Goal: Information Seeking & Learning: Learn about a topic

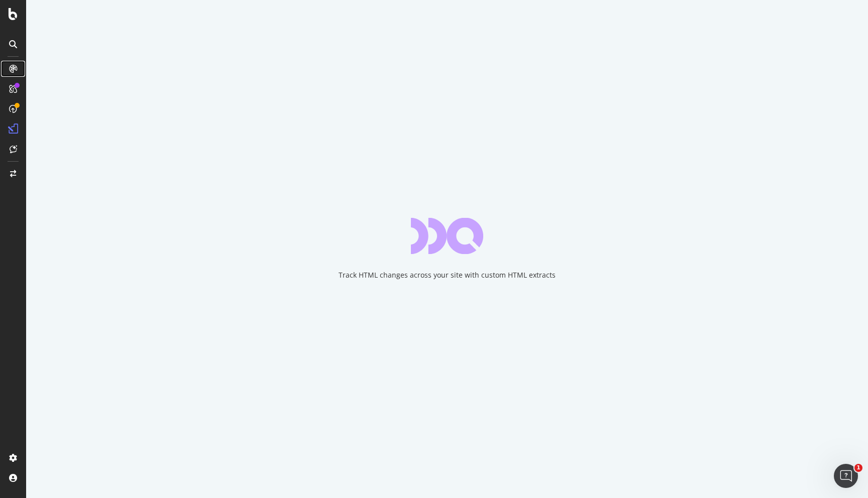
click at [13, 67] on icon at bounding box center [13, 69] width 8 height 8
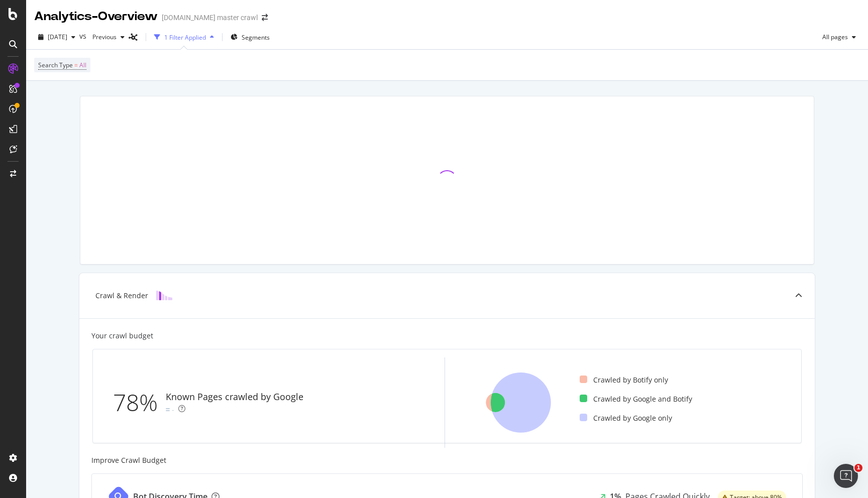
click at [11, 48] on icon at bounding box center [13, 44] width 8 height 8
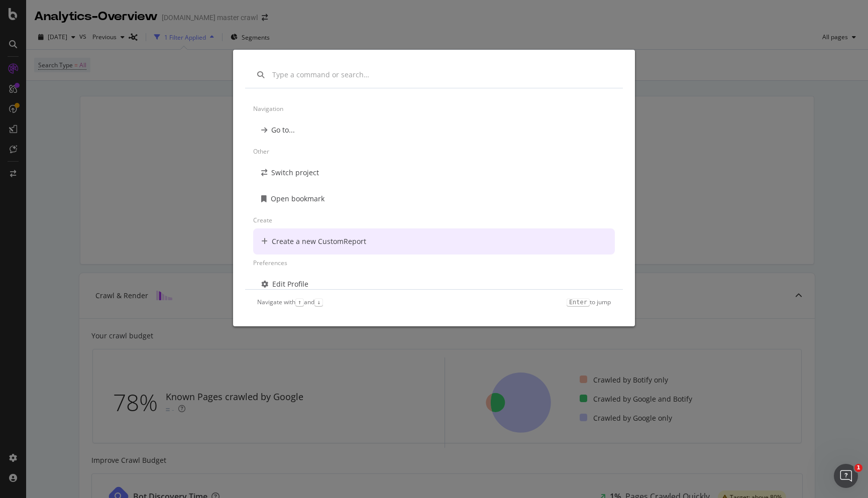
scroll to position [72, 0]
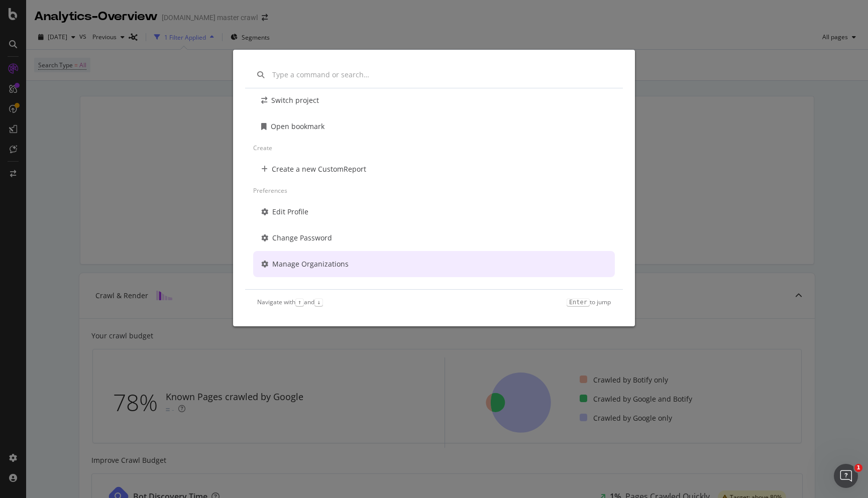
click at [51, 222] on div "Other Switch project Open bookmark Create Create a new CustomReport Preferences…" at bounding box center [434, 249] width 868 height 498
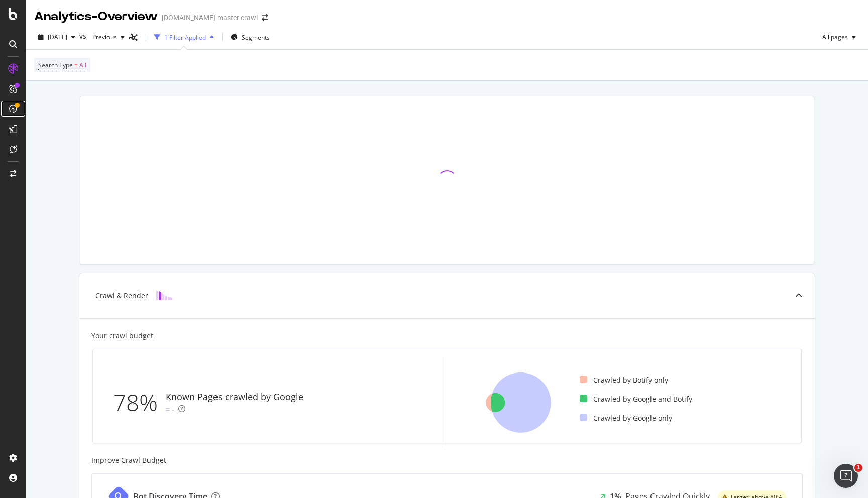
click at [12, 109] on icon at bounding box center [13, 109] width 8 height 8
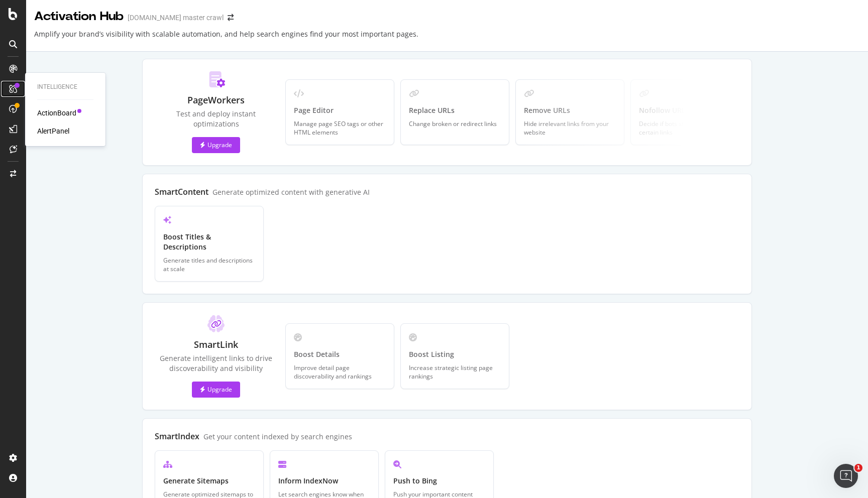
click at [13, 86] on icon at bounding box center [13, 89] width 8 height 8
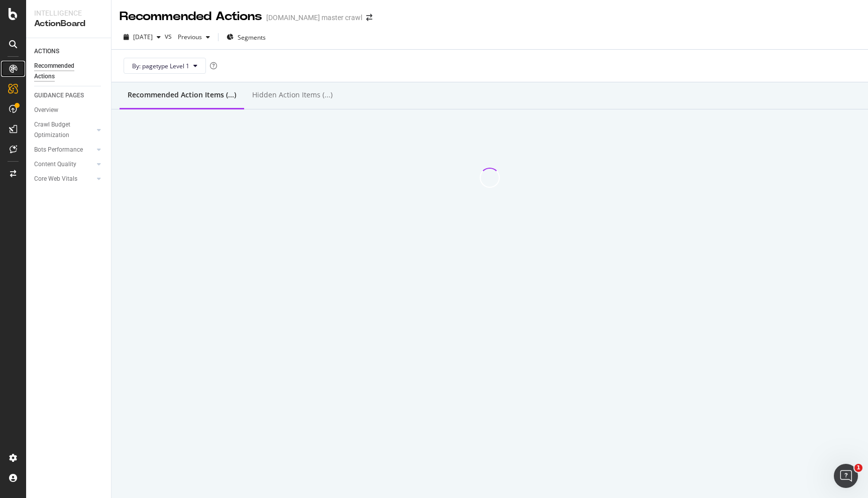
click at [12, 71] on icon at bounding box center [13, 69] width 8 height 8
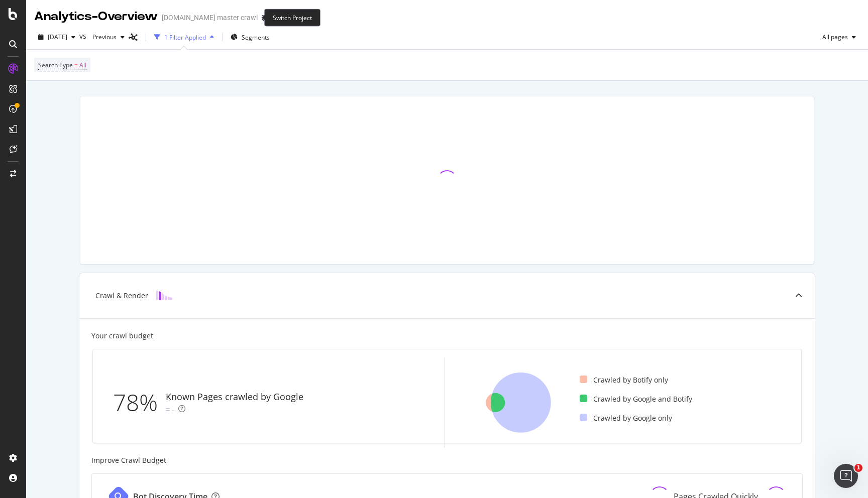
click at [258, 18] on span at bounding box center [265, 17] width 14 height 7
click at [262, 17] on icon "arrow-right-arrow-left" at bounding box center [265, 17] width 6 height 7
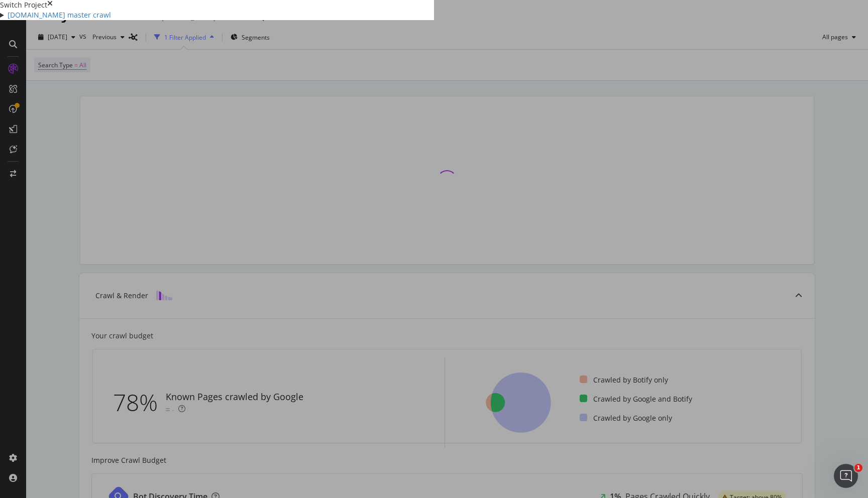
click at [134, 20] on summary "[DOMAIN_NAME] master crawl" at bounding box center [217, 15] width 434 height 10
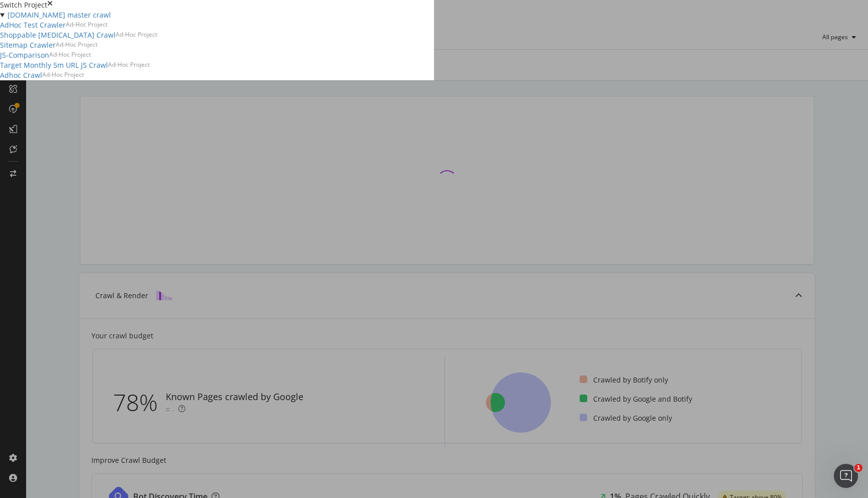
click at [53, 10] on icon "times" at bounding box center [50, 5] width 6 height 10
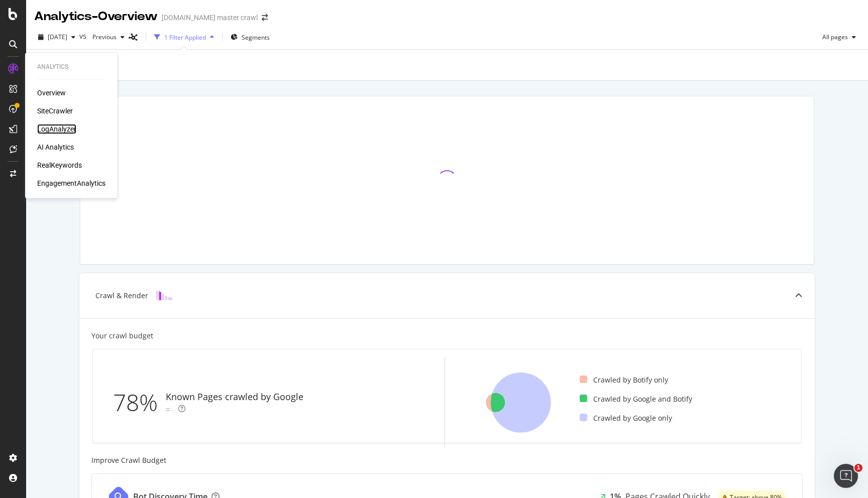
click at [50, 128] on div "LogAnalyzer" at bounding box center [56, 129] width 39 height 10
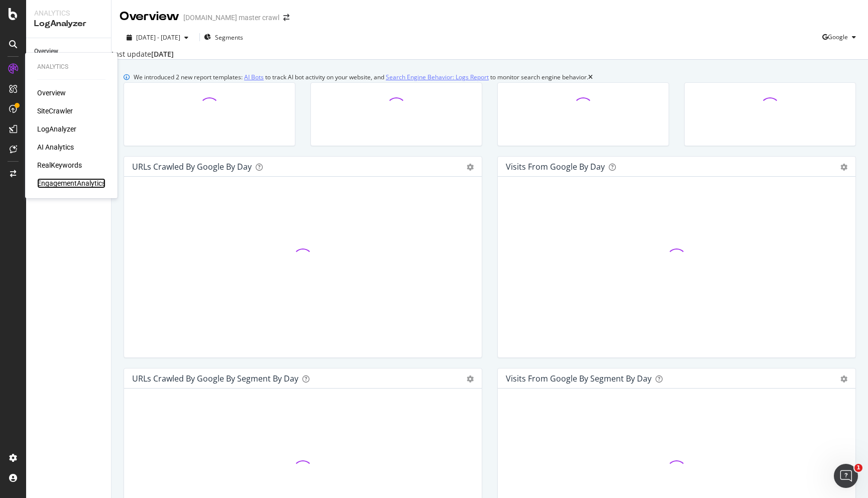
click at [60, 182] on div "EngagementAnalytics" at bounding box center [71, 183] width 68 height 10
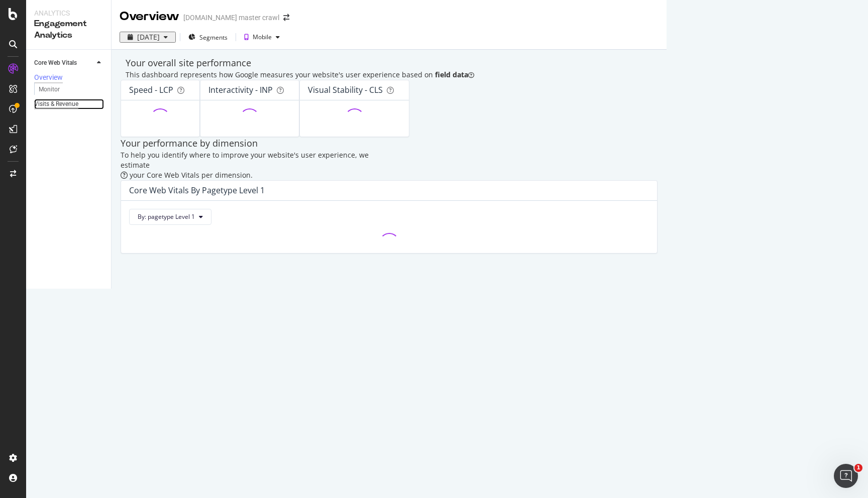
click at [55, 105] on div "Visits & Revenue" at bounding box center [56, 104] width 44 height 11
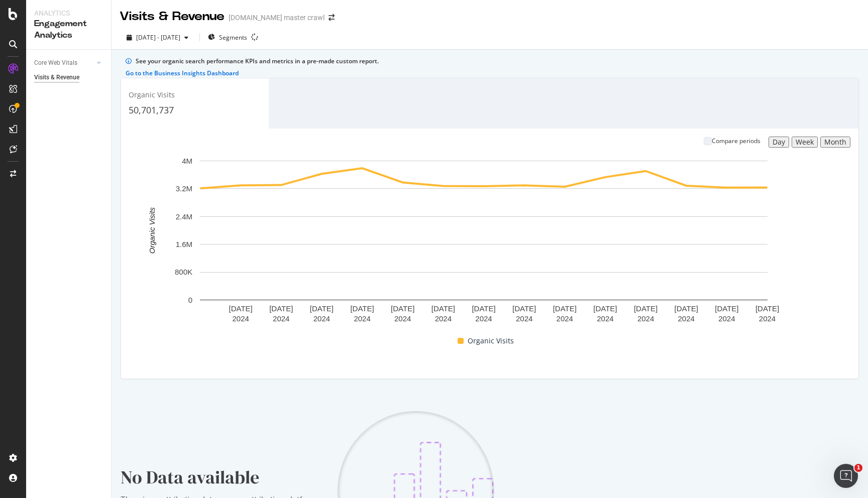
click at [795, 146] on div "Week" at bounding box center [804, 142] width 18 height 8
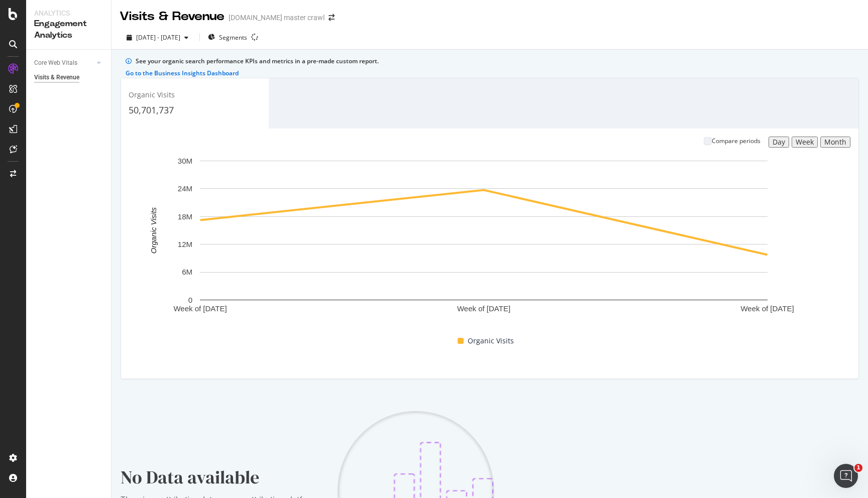
click at [824, 146] on div "Month" at bounding box center [835, 142] width 22 height 8
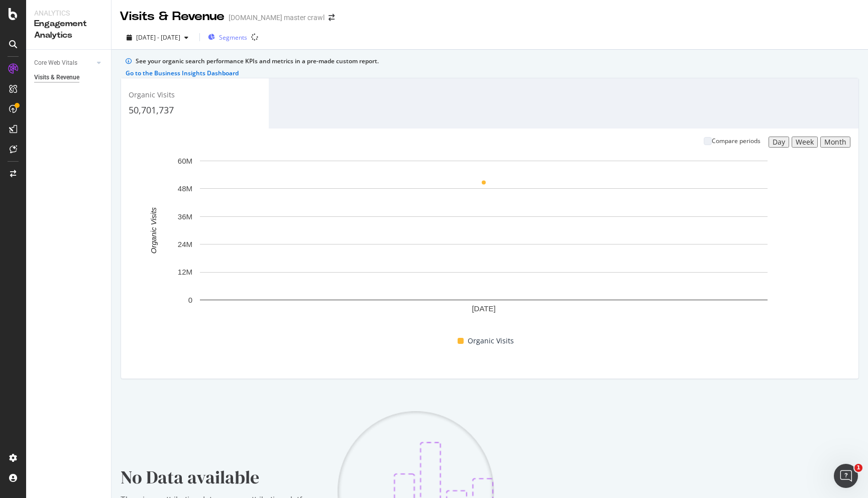
click at [251, 38] on button "Segments" at bounding box center [227, 37] width 47 height 16
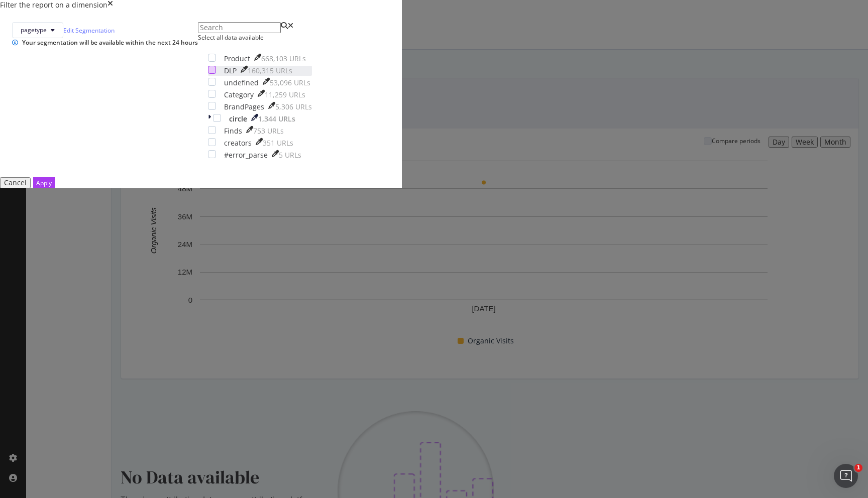
click at [216, 74] on div "modal" at bounding box center [212, 70] width 8 height 8
click at [52, 187] on div "Apply" at bounding box center [44, 183] width 16 height 9
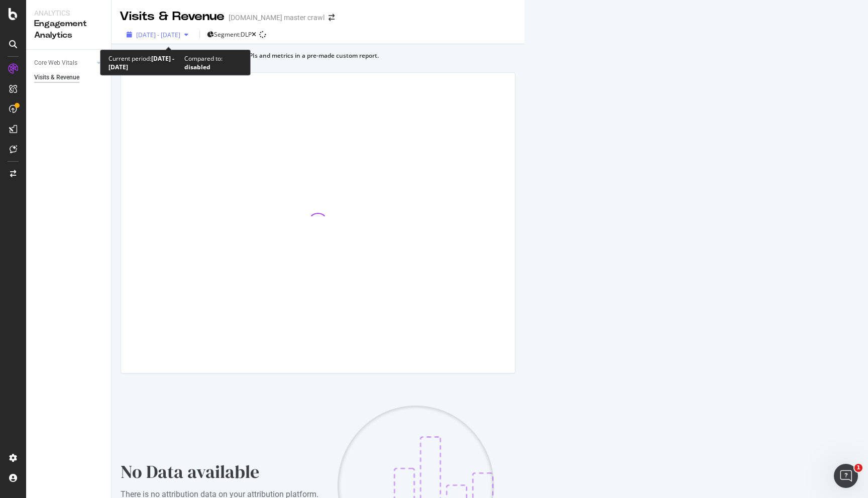
click at [188, 37] on icon "button" at bounding box center [186, 35] width 4 height 6
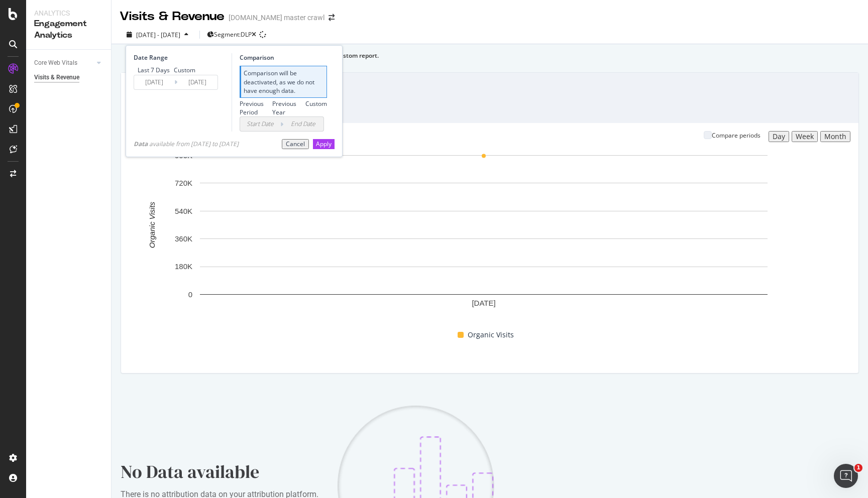
click at [161, 89] on input "[DATE]" at bounding box center [154, 82] width 40 height 14
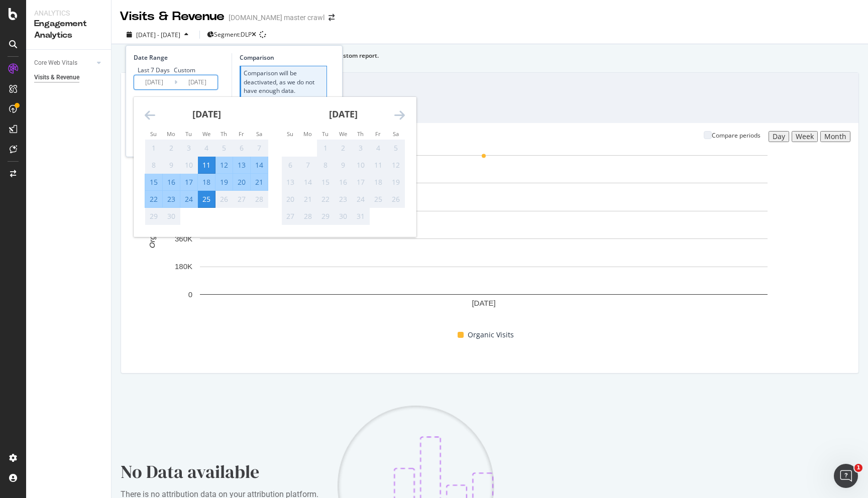
click at [156, 153] on div "1" at bounding box center [153, 148] width 17 height 10
click at [207, 170] on div "11" at bounding box center [206, 165] width 17 height 10
click at [150, 121] on icon "Move backward to switch to the previous month." at bounding box center [150, 115] width 11 height 12
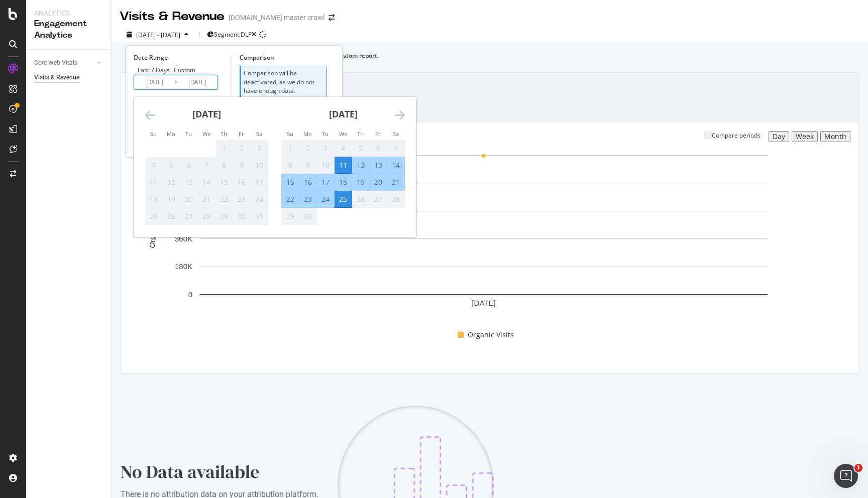
click at [266, 187] on div "17" at bounding box center [259, 182] width 17 height 10
click at [230, 170] on div "8" at bounding box center [223, 165] width 17 height 10
click at [361, 170] on div "12" at bounding box center [360, 165] width 17 height 10
type input "[DATE]"
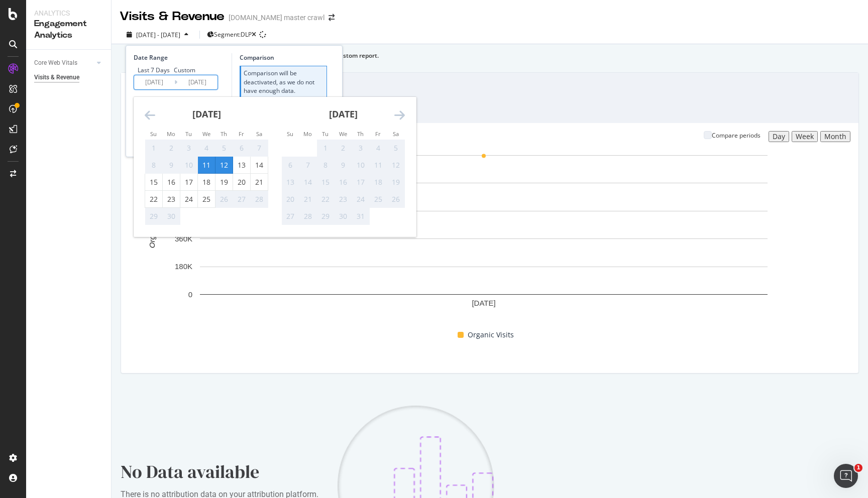
click at [144, 89] on input "[DATE]" at bounding box center [154, 82] width 40 height 14
click at [176, 153] on div "2" at bounding box center [171, 148] width 17 height 10
click at [201, 74] on div "Last 7 Days Custom" at bounding box center [181, 70] width 95 height 9
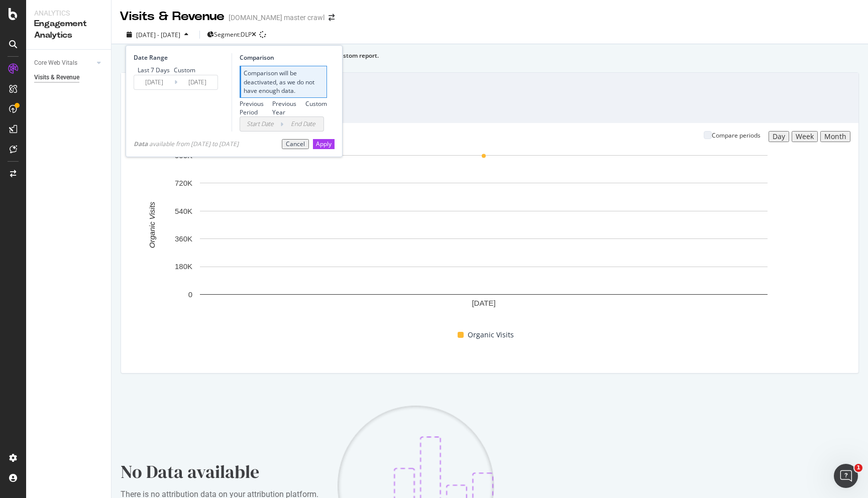
click at [134, 67] on div "Last 7 Days" at bounding box center [134, 70] width 0 height 9
type input "[DATE]"
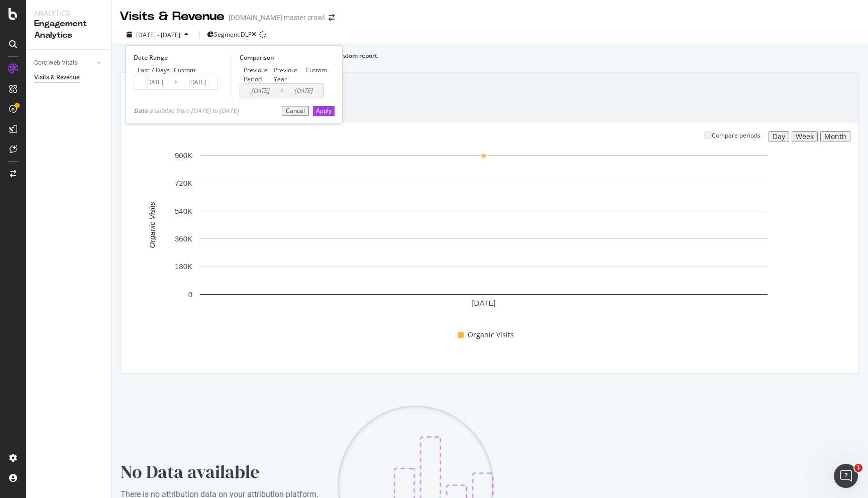
click at [301, 74] on div "Custom" at bounding box center [301, 70] width 0 height 9
click at [318, 115] on div "Apply" at bounding box center [324, 110] width 16 height 9
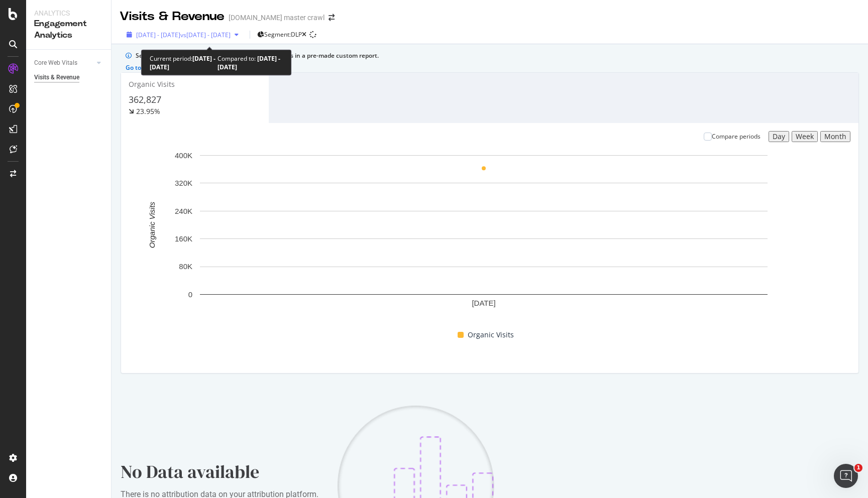
click at [159, 37] on span "[DATE] - [DATE]" at bounding box center [158, 35] width 44 height 9
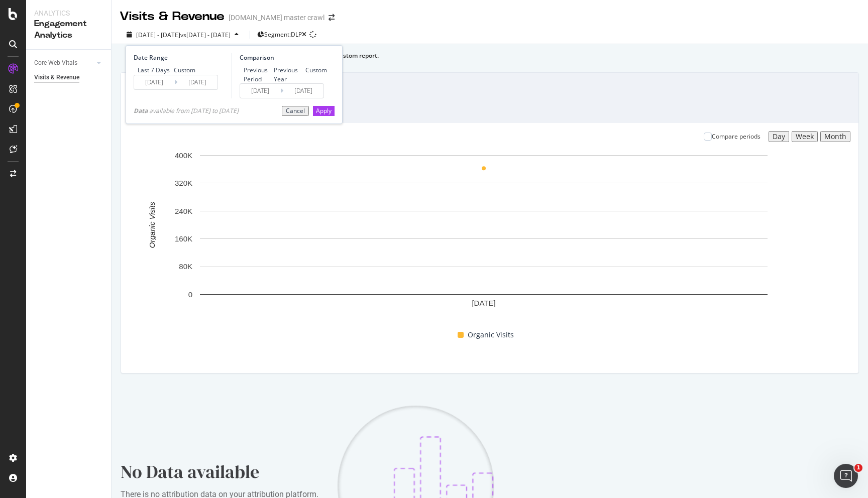
click at [240, 69] on div "Previous Period" at bounding box center [240, 74] width 0 height 17
click at [315, 116] on button "Apply" at bounding box center [324, 111] width 22 height 10
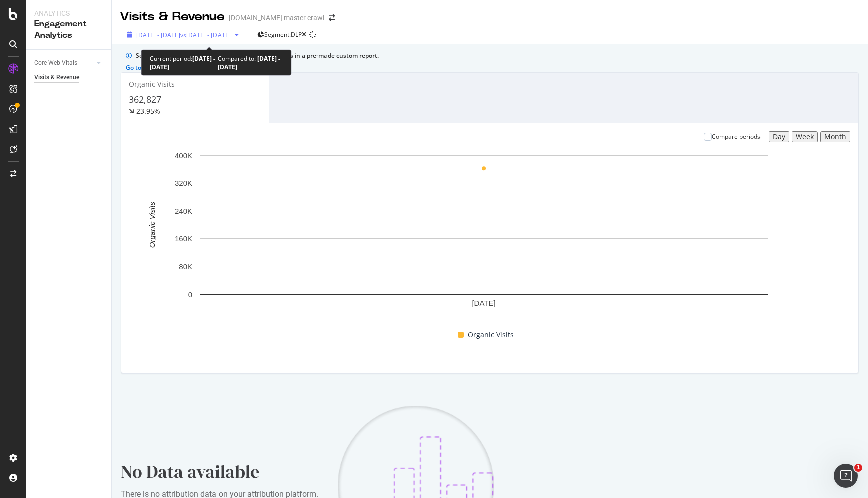
click at [131, 38] on div "button" at bounding box center [130, 35] width 14 height 6
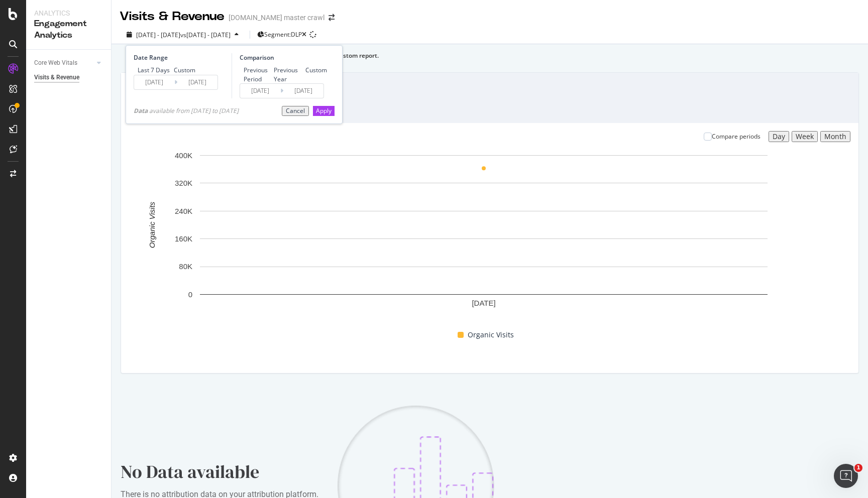
click at [170, 74] on div "Custom" at bounding box center [170, 70] width 0 height 9
type input "[DATE]"
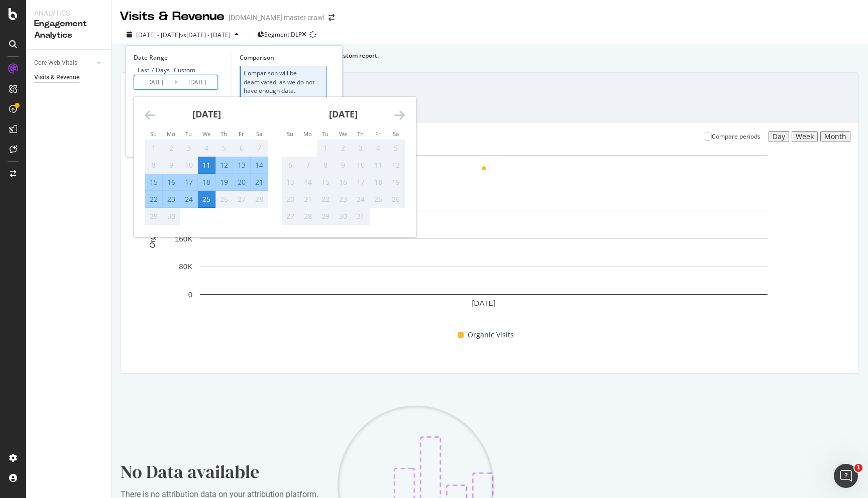
click at [153, 89] on input "[DATE]" at bounding box center [154, 82] width 40 height 14
click at [210, 170] on div "11" at bounding box center [206, 165] width 17 height 10
click at [225, 170] on div "12" at bounding box center [223, 165] width 17 height 10
type input "[DATE]"
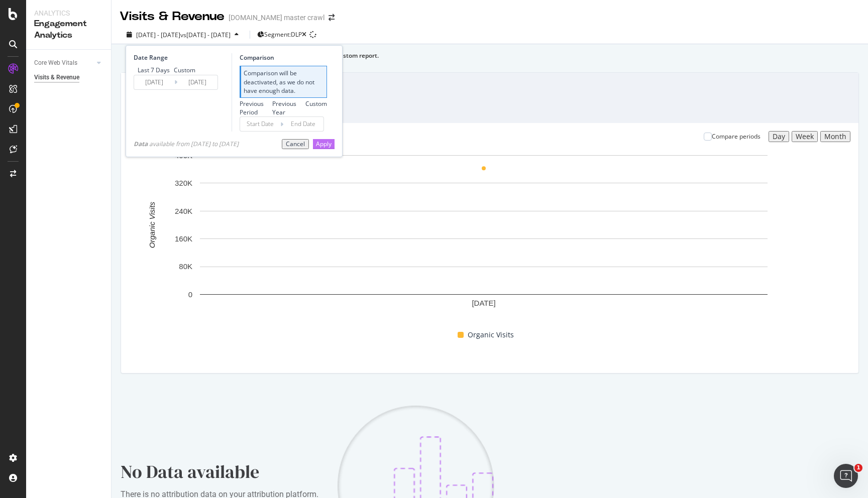
click at [318, 149] on div "Apply" at bounding box center [324, 144] width 16 height 9
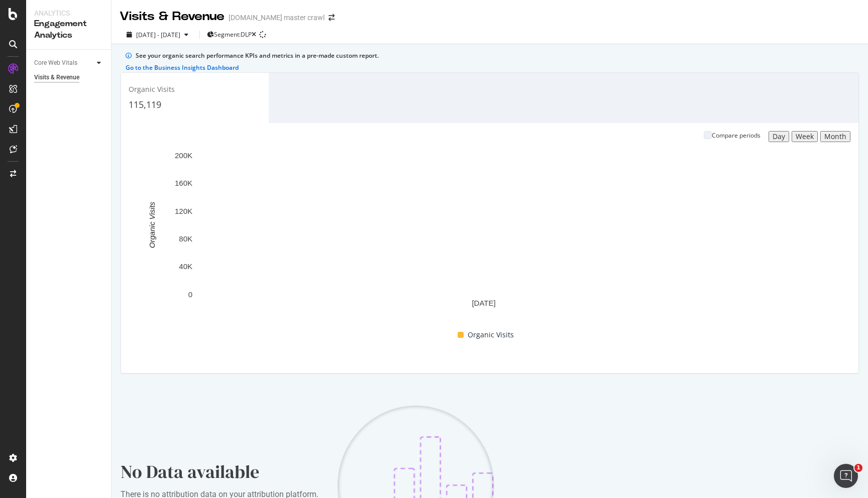
click at [98, 61] on icon at bounding box center [99, 63] width 4 height 6
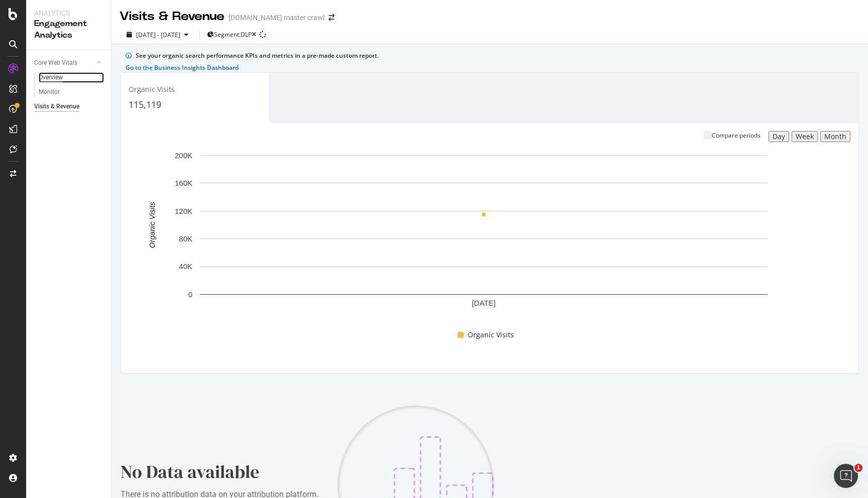
click at [56, 80] on div "Overview" at bounding box center [51, 77] width 24 height 11
